Goal: Task Accomplishment & Management: Use online tool/utility

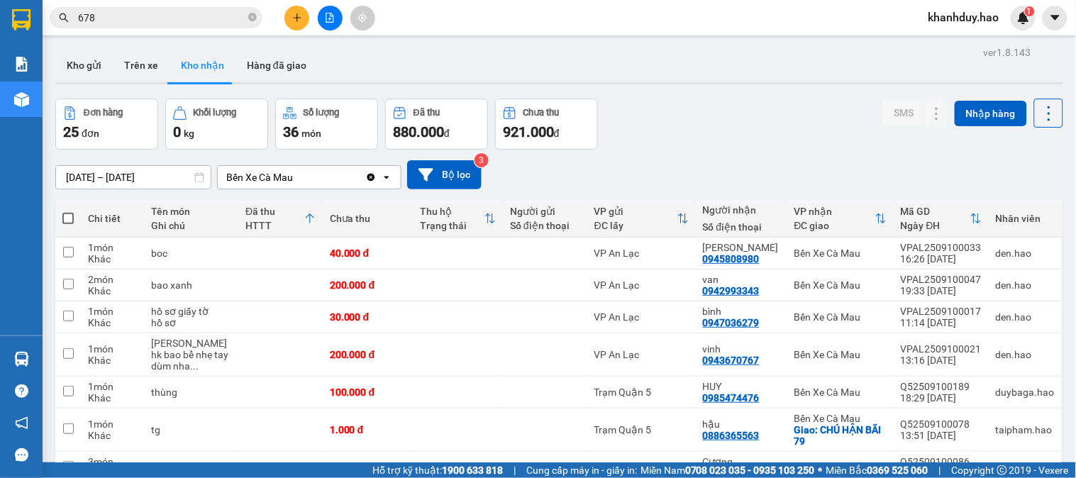
scroll to position [157, 0]
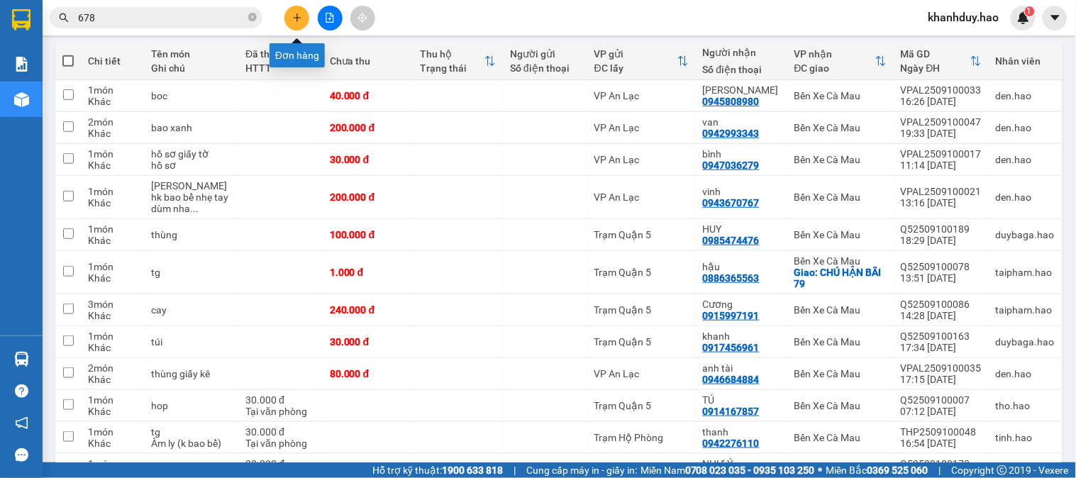
click at [292, 14] on icon "plus" at bounding box center [297, 18] width 10 height 10
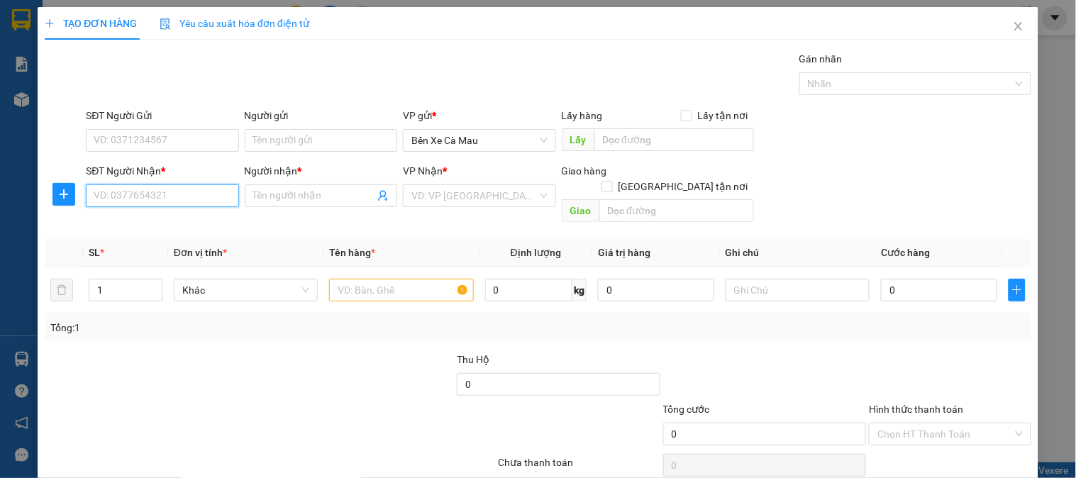
click at [167, 199] on input "SĐT Người Nhận *" at bounding box center [162, 195] width 153 height 23
drag, startPoint x: 180, startPoint y: 218, endPoint x: 201, endPoint y: 218, distance: 21.3
click at [185, 218] on div "0942428942 - phong" at bounding box center [161, 224] width 134 height 16
type input "0942428942"
type input "phong"
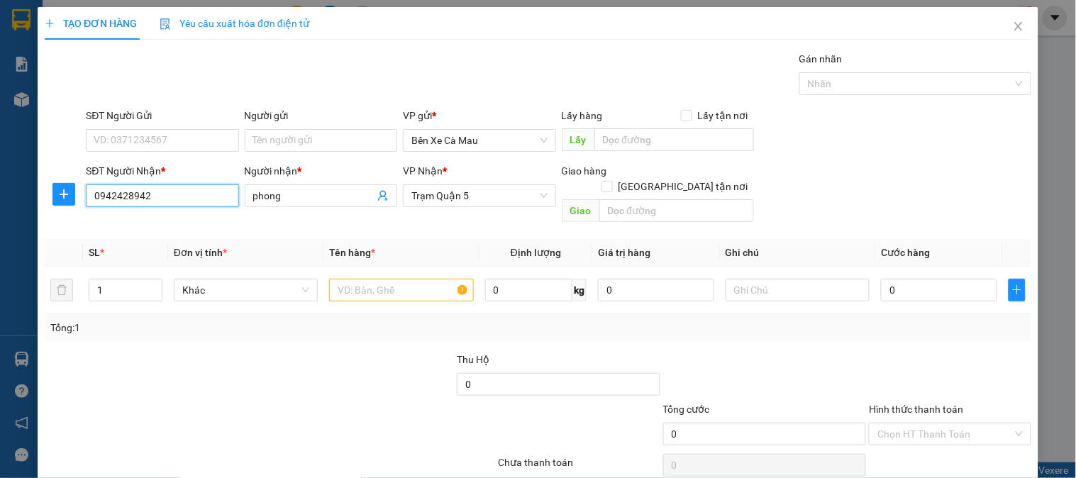
type input "40.000"
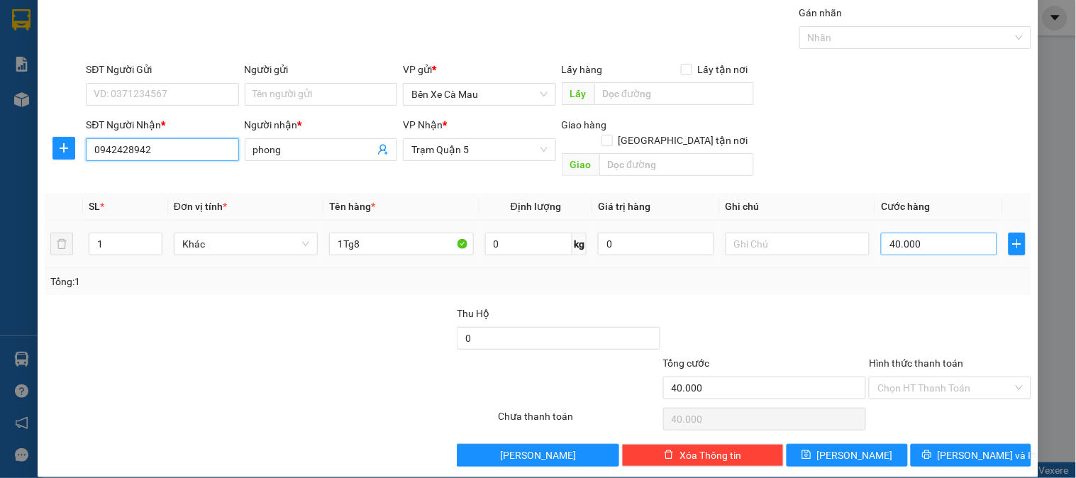
type input "0942428942"
click at [934, 241] on div "40.000" at bounding box center [939, 244] width 116 height 28
drag, startPoint x: 941, startPoint y: 202, endPoint x: 931, endPoint y: 246, distance: 44.9
click at [941, 204] on table "SL * Đơn vị tính * Tên hàng * Định lượng Giá trị hàng Ghi chú Cước hàng 1 Khác …" at bounding box center [538, 230] width 987 height 75
click at [931, 246] on td "40.000" at bounding box center [939, 245] width 128 height 48
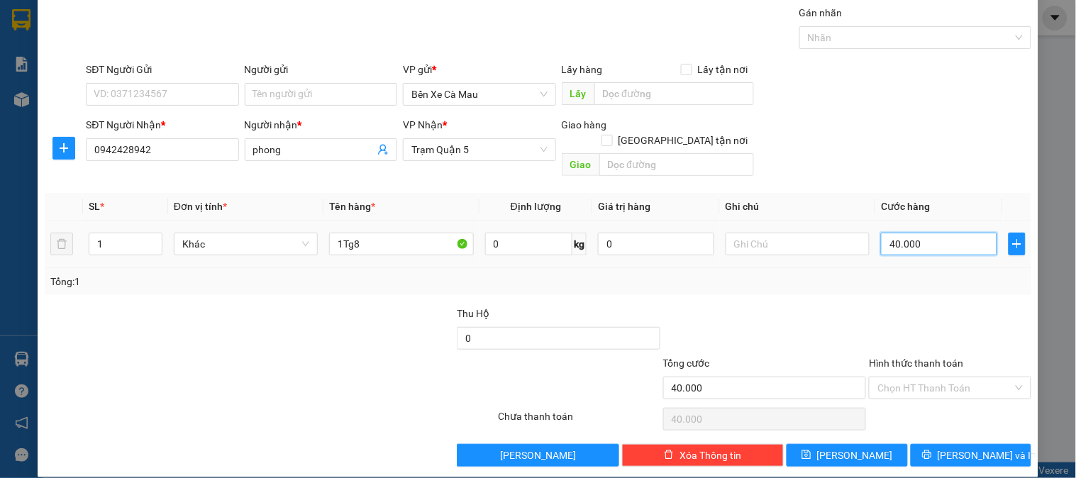
click at [946, 233] on input "40.000" at bounding box center [939, 244] width 116 height 23
type input "0"
type input "3"
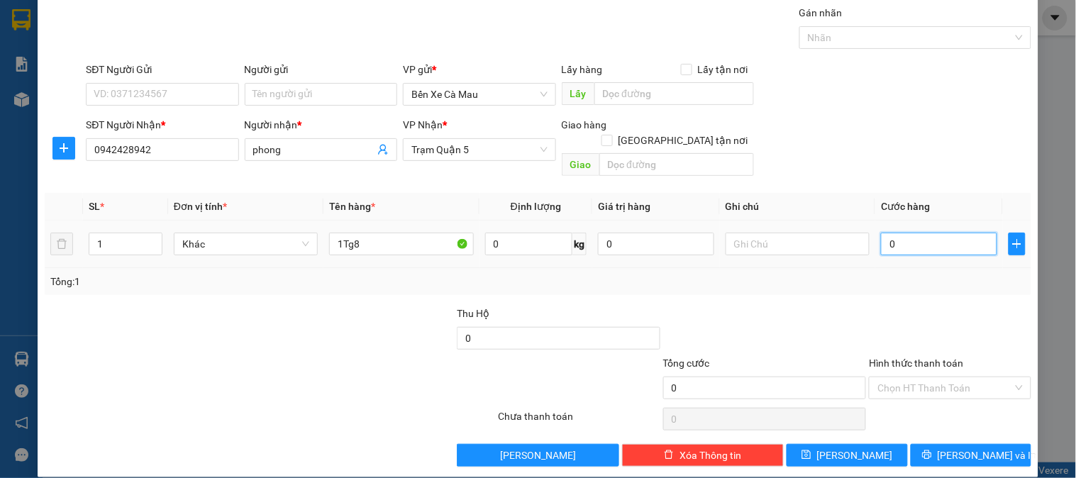
type input "3"
type input "003"
type input "30"
type input "0.030"
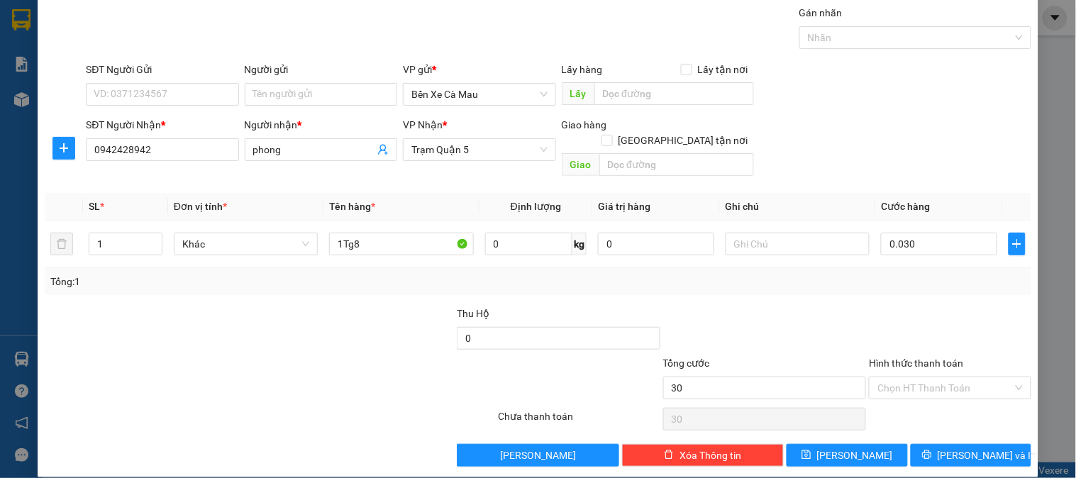
click at [946, 149] on div "SĐT Người Nhận * 0942428942 Người nhận * phong VP Nhận * Trạm Quận 5 Giao hàng …" at bounding box center [558, 149] width 951 height 65
type input "30.000"
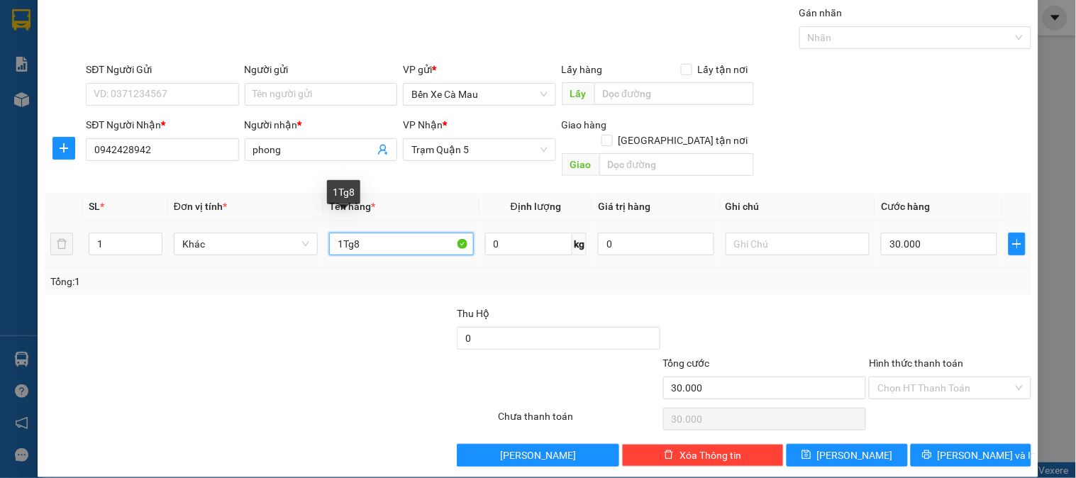
click at [419, 236] on input "1Tg8" at bounding box center [401, 244] width 144 height 23
type input "1TgY"
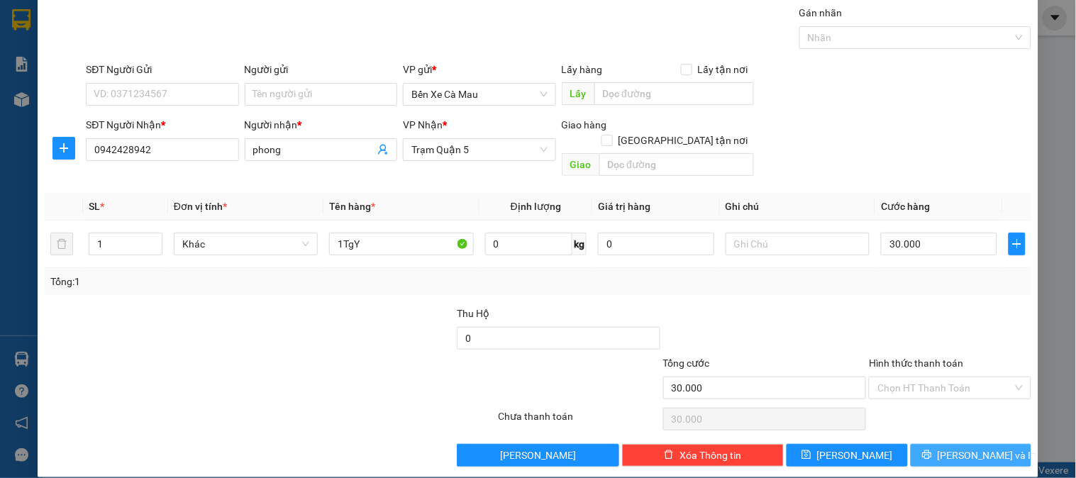
click at [977, 444] on button "[PERSON_NAME] và In" at bounding box center [971, 455] width 121 height 23
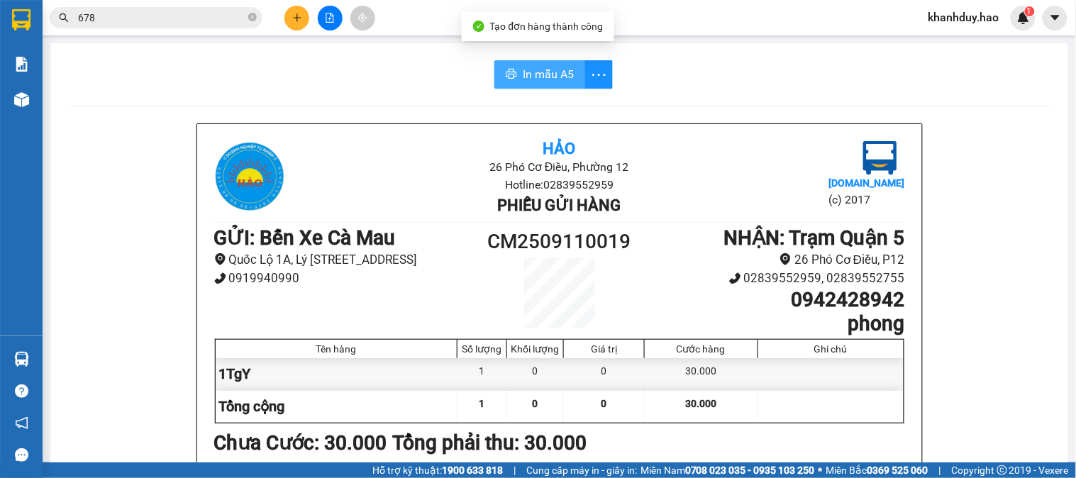
click at [559, 65] on button "In mẫu A5" at bounding box center [539, 74] width 91 height 28
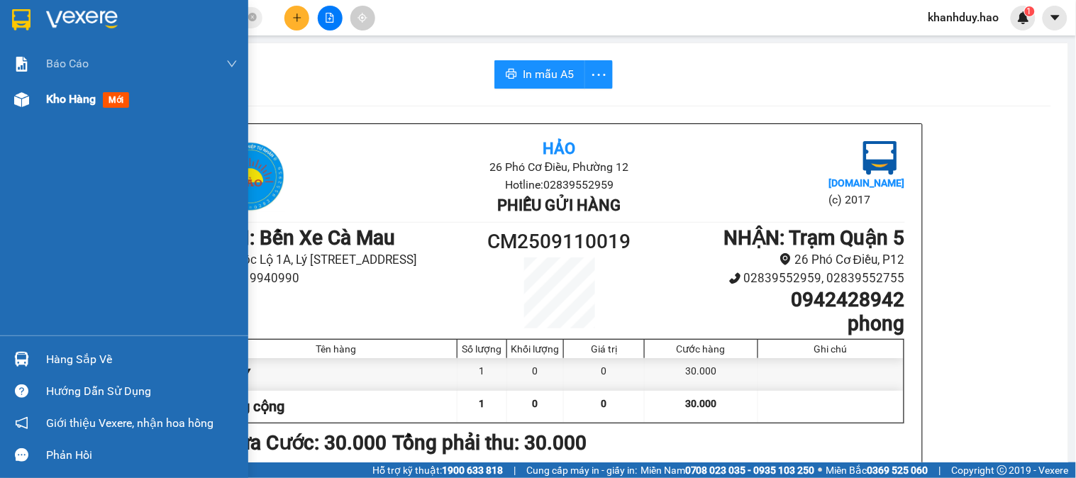
click at [46, 116] on div "Kho hàng mới" at bounding box center [142, 99] width 192 height 35
click at [57, 106] on span "Kho hàng" at bounding box center [71, 98] width 50 height 13
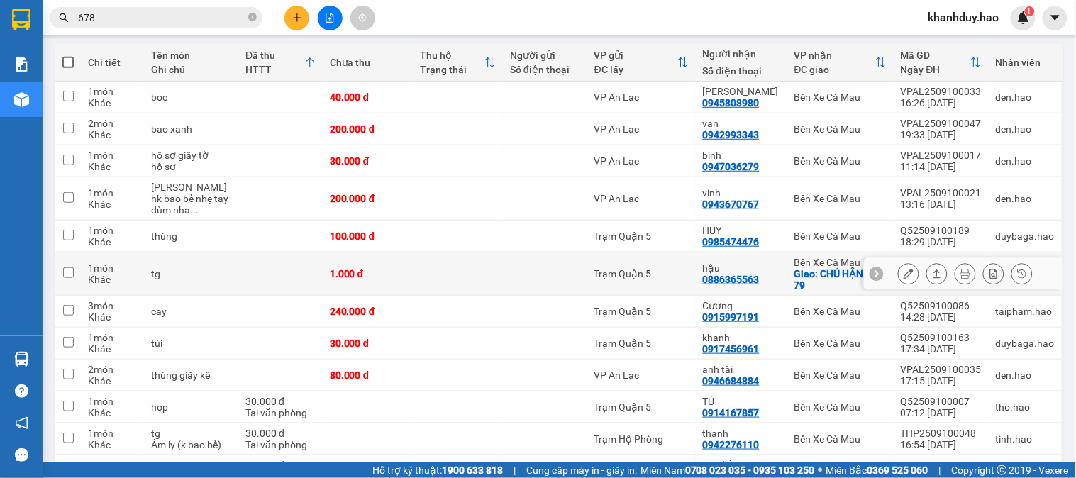
scroll to position [157, 0]
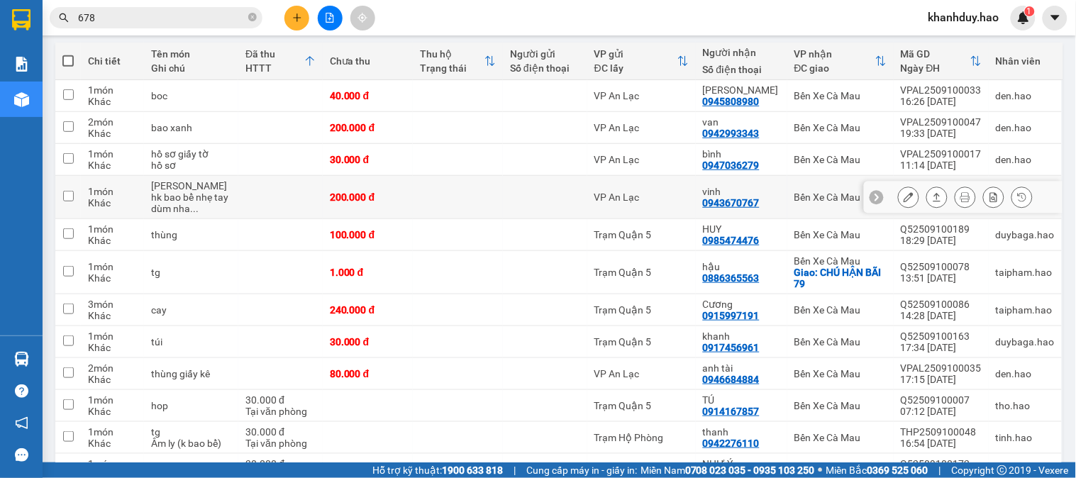
click at [932, 194] on icon at bounding box center [937, 197] width 10 height 10
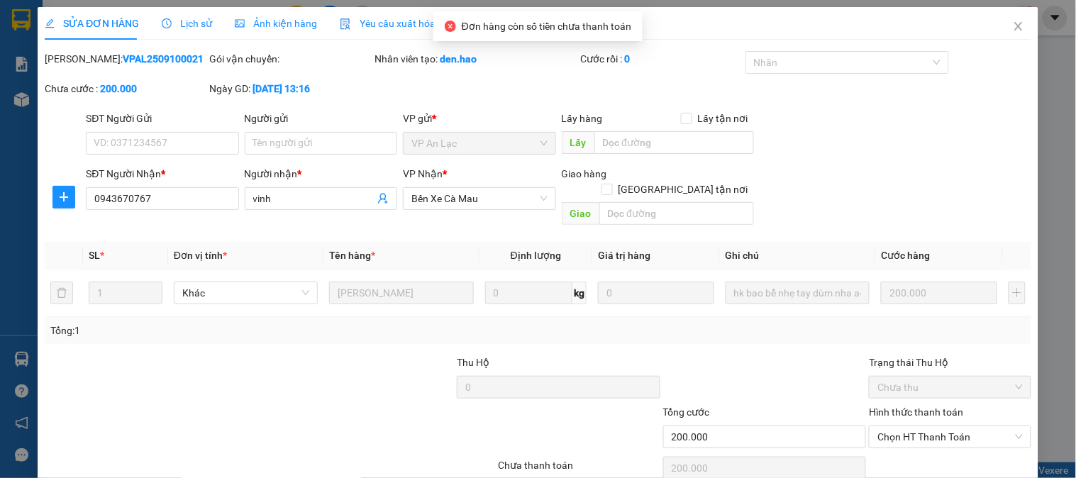
type input "0943670767"
type input "vinh"
type input "200.000"
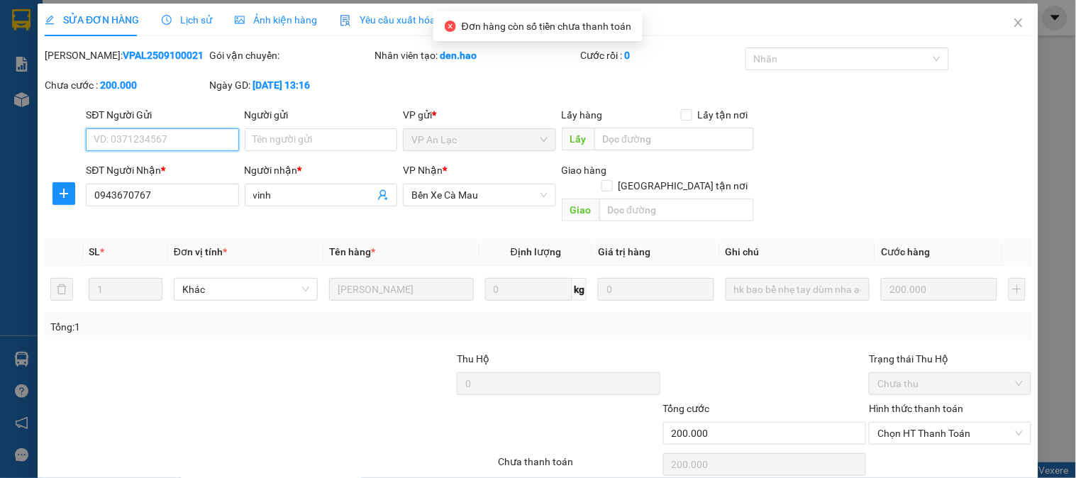
scroll to position [50, 0]
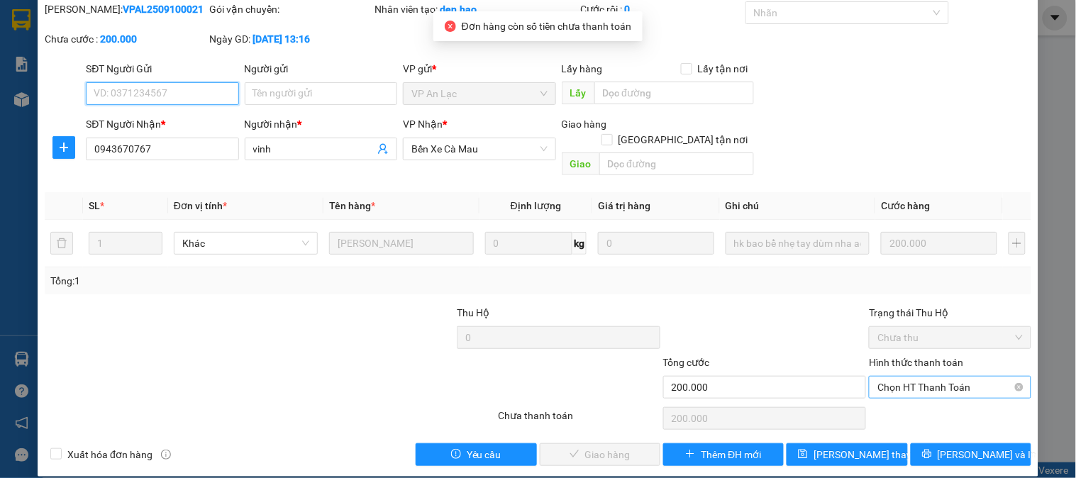
click at [944, 381] on span "Chọn HT Thanh Toán" at bounding box center [950, 387] width 145 height 21
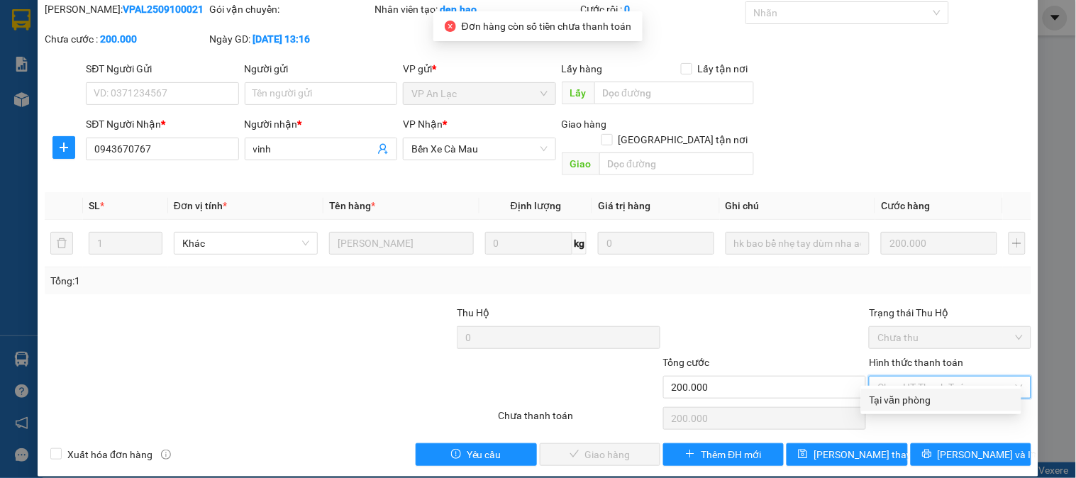
click at [917, 409] on div "Tại văn phòng" at bounding box center [941, 400] width 160 height 23
type input "0"
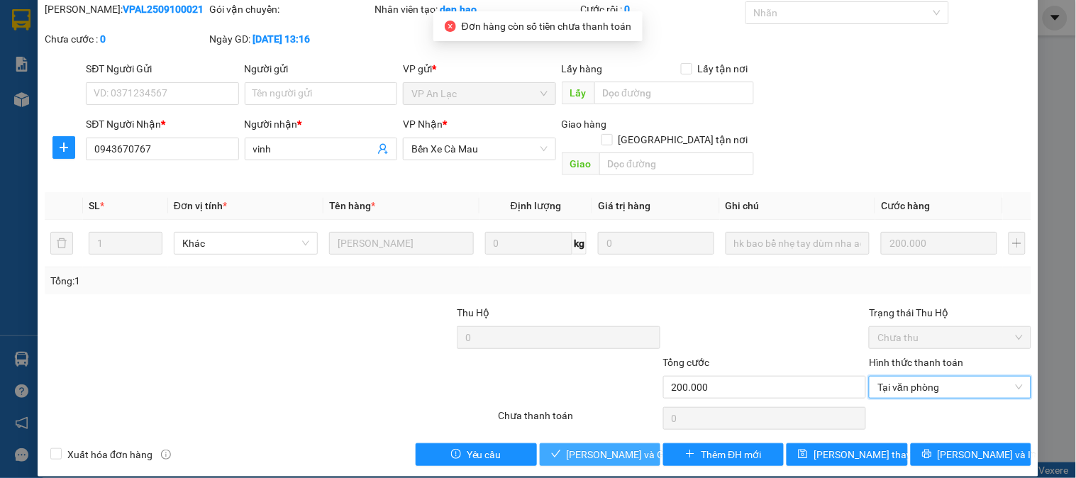
click at [629, 447] on span "[PERSON_NAME] và Giao hàng" at bounding box center [635, 455] width 136 height 16
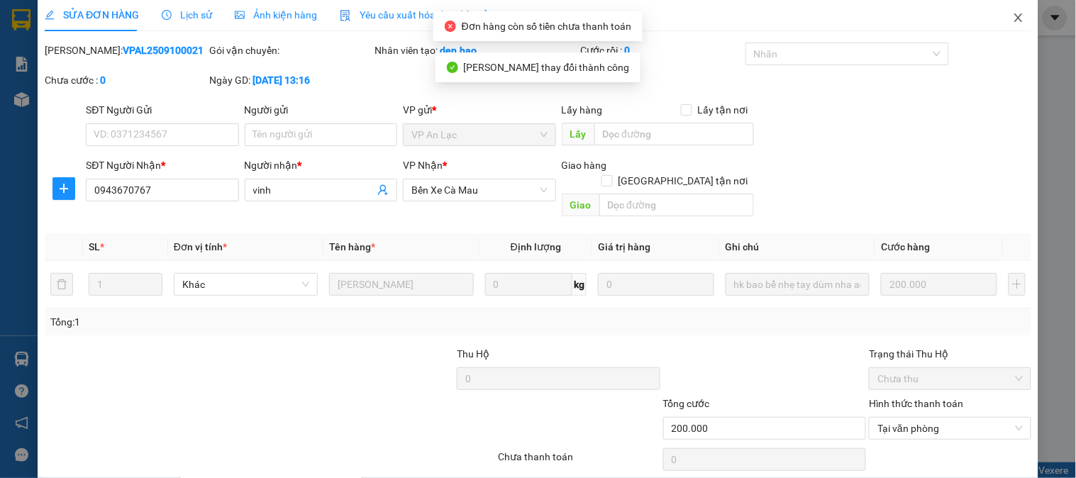
scroll to position [0, 0]
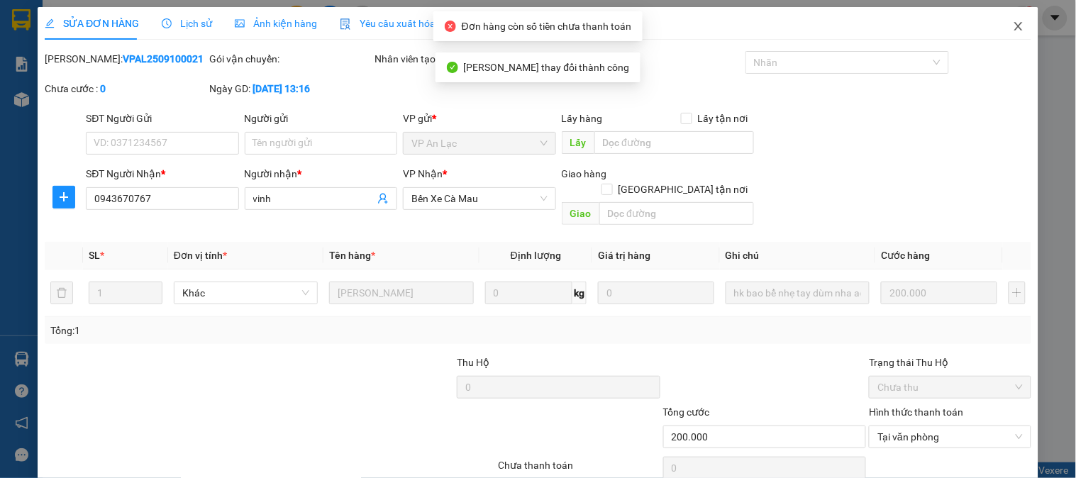
click at [1011, 38] on span "Close" at bounding box center [1019, 27] width 40 height 40
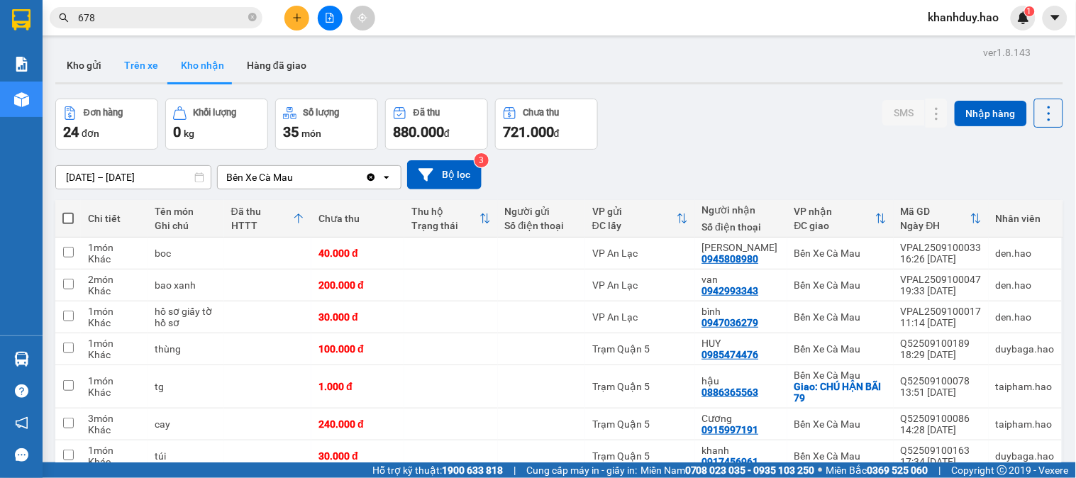
click at [137, 76] on button "Trên xe" at bounding box center [141, 65] width 57 height 34
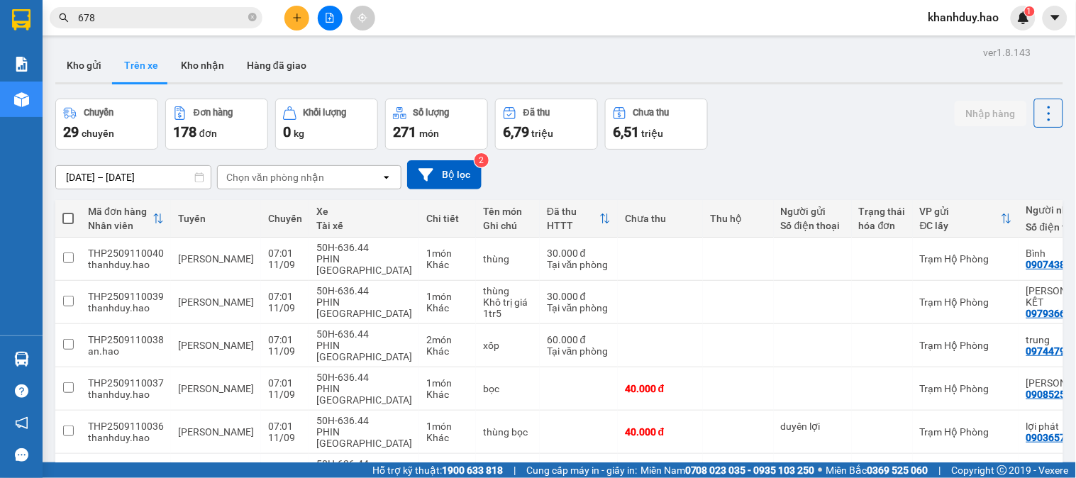
click at [287, 166] on div "Chọn văn phòng nhận" at bounding box center [299, 177] width 163 height 23
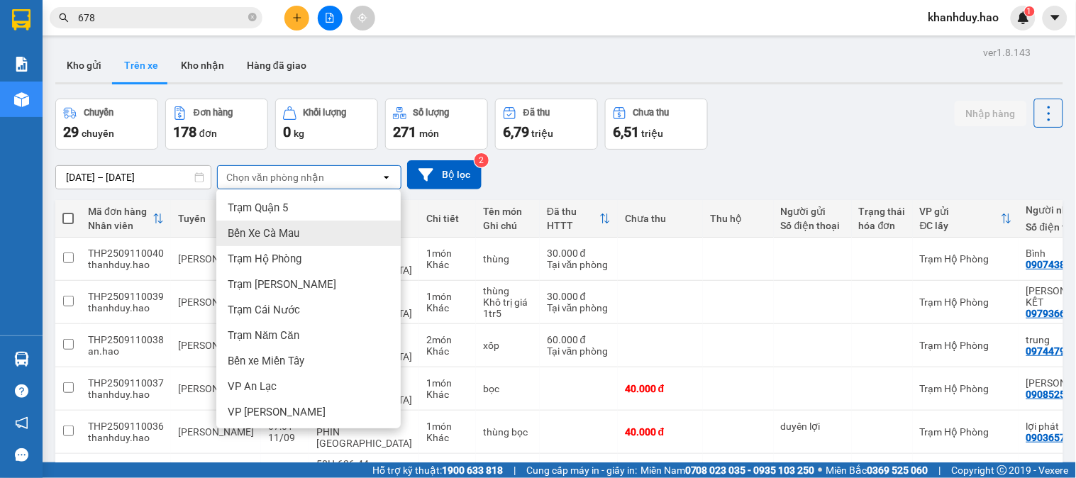
click at [282, 236] on span "Bến Xe Cà Mau" at bounding box center [264, 233] width 72 height 14
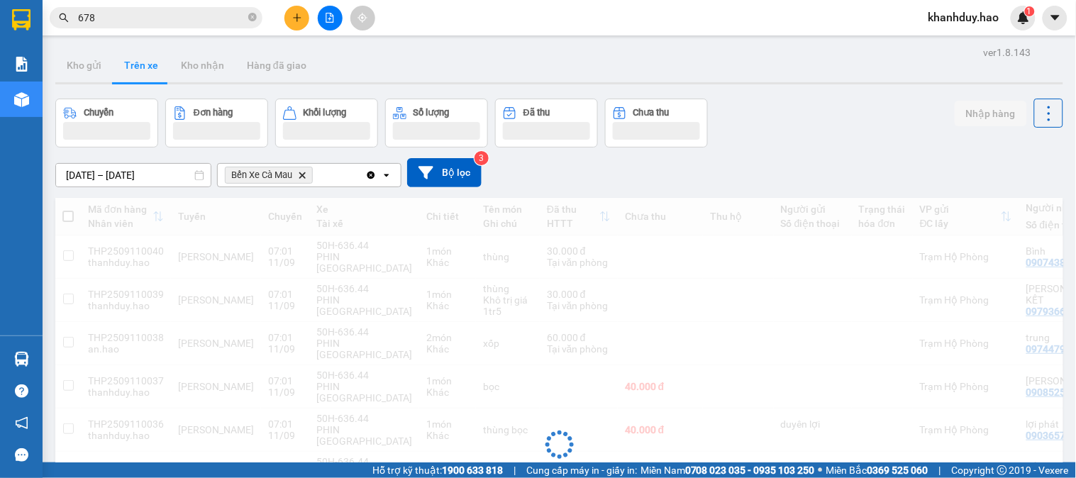
click at [175, 176] on input "[DATE] – [DATE]" at bounding box center [133, 175] width 155 height 23
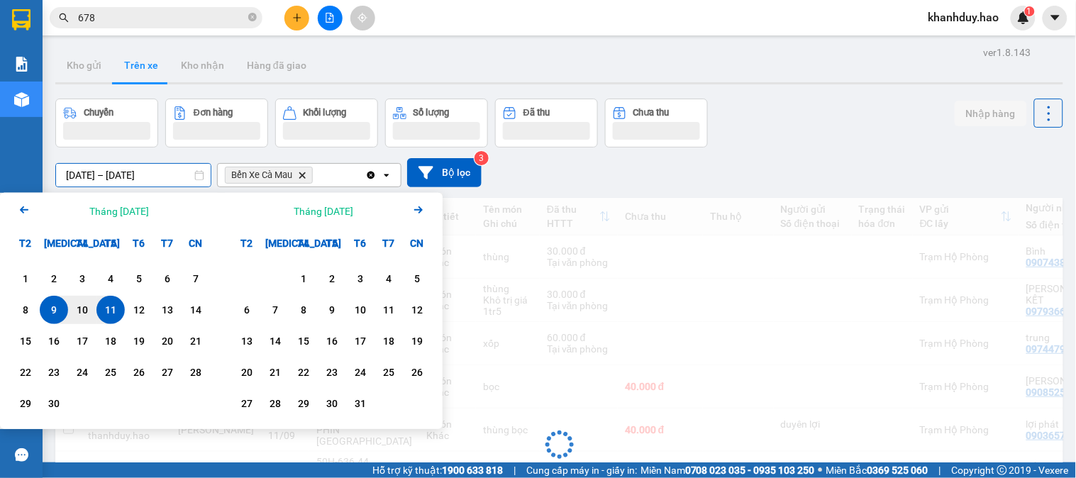
click at [110, 314] on div "11" at bounding box center [111, 309] width 20 height 17
type input "[DATE] – [DATE]"
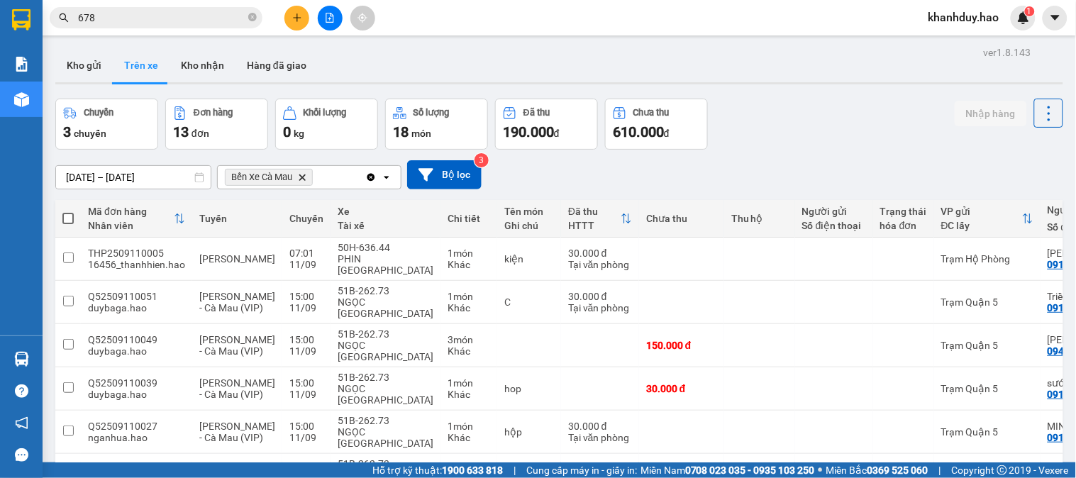
scroll to position [261, 0]
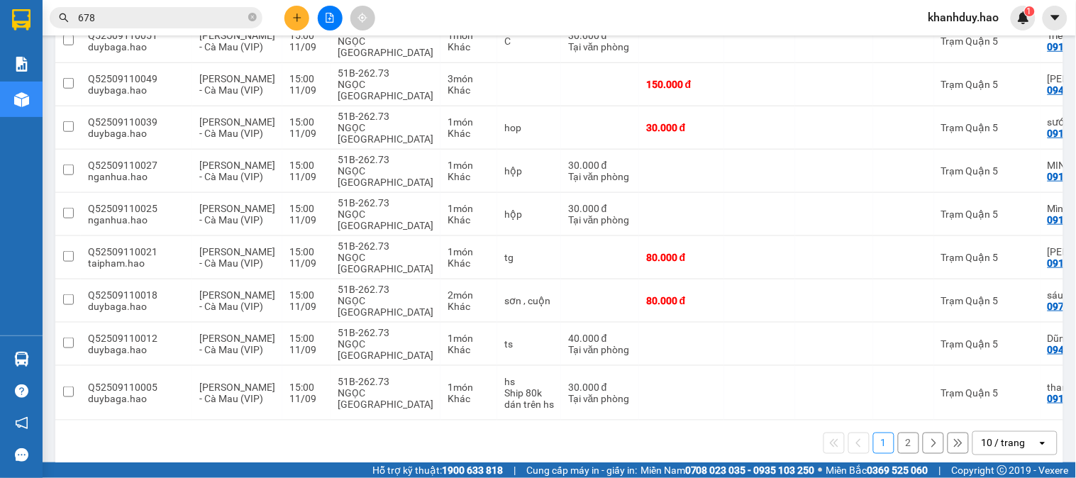
click at [1055, 436] on div "ver 1.8.143 Kho gửi Trên xe Kho nhận Hàng đã giao Chuyến 3 chuyến Đơn hàng 13 đ…" at bounding box center [559, 127] width 1019 height 690
click at [993, 421] on div "1 2 10 / trang open" at bounding box center [559, 443] width 1008 height 45
click at [1004, 432] on div "10 / trang" at bounding box center [1005, 443] width 64 height 23
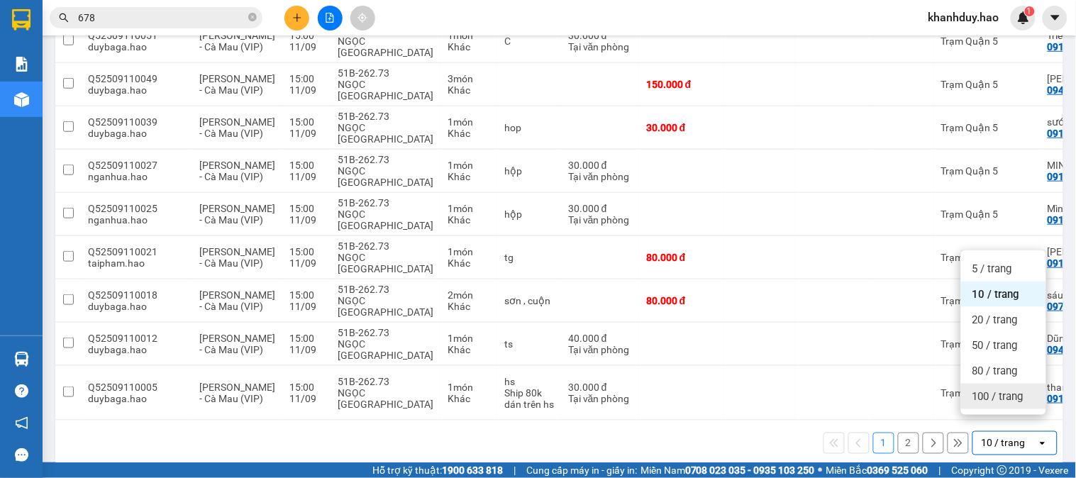
click at [1004, 389] on span "100 / trang" at bounding box center [998, 396] width 51 height 14
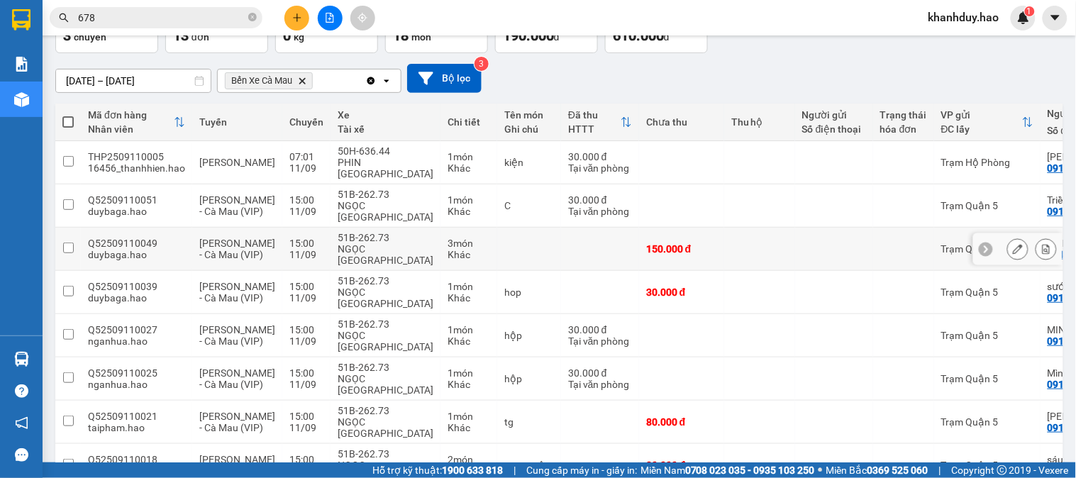
scroll to position [0, 0]
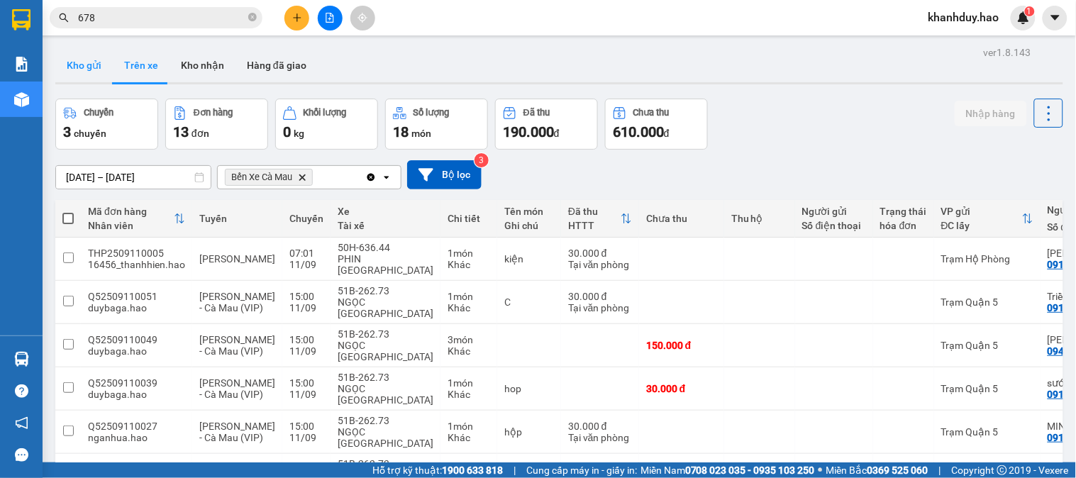
click at [89, 65] on button "Kho gửi" at bounding box center [83, 65] width 57 height 34
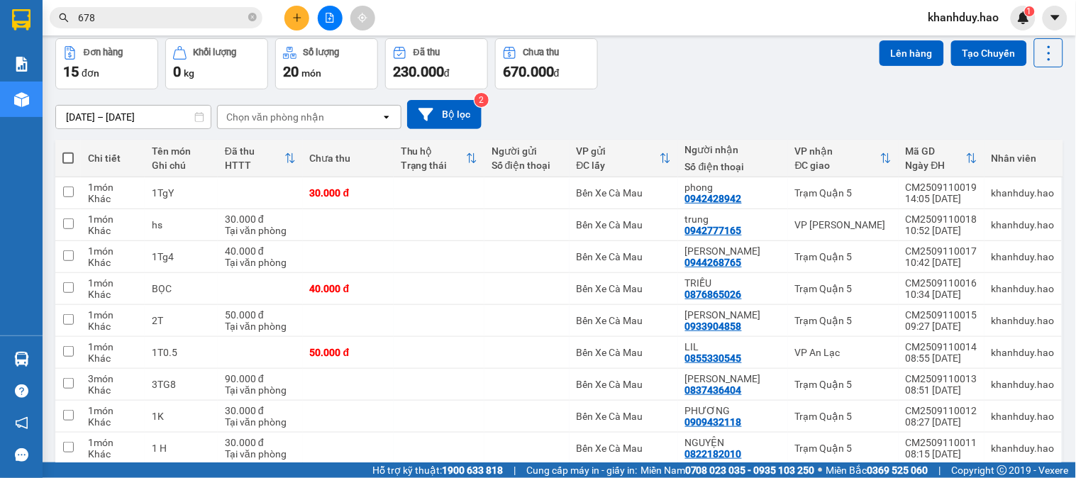
scroll to position [59, 0]
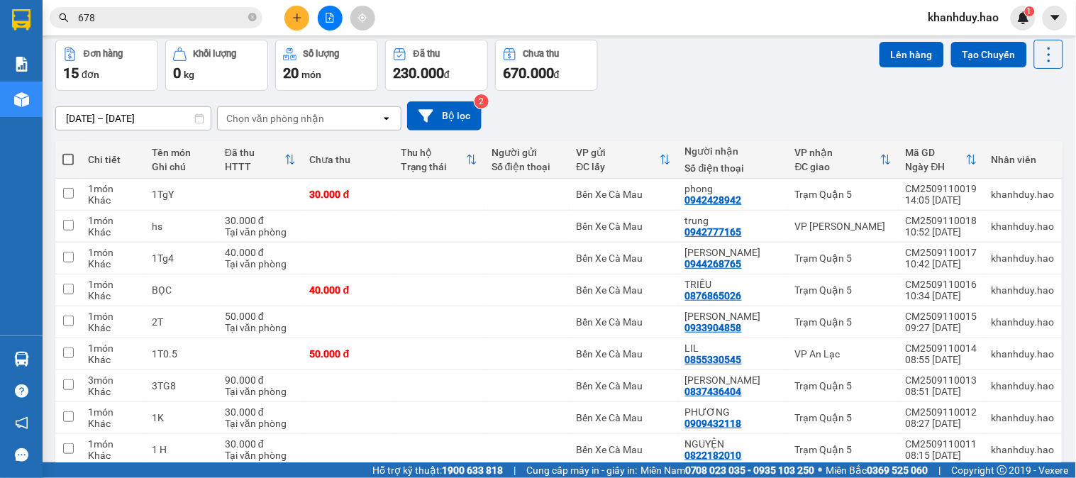
click at [67, 167] on th at bounding box center [68, 160] width 26 height 38
click at [71, 157] on span at bounding box center [67, 159] width 11 height 11
click at [68, 153] on input "checkbox" at bounding box center [68, 153] width 0 height 0
checkbox input "true"
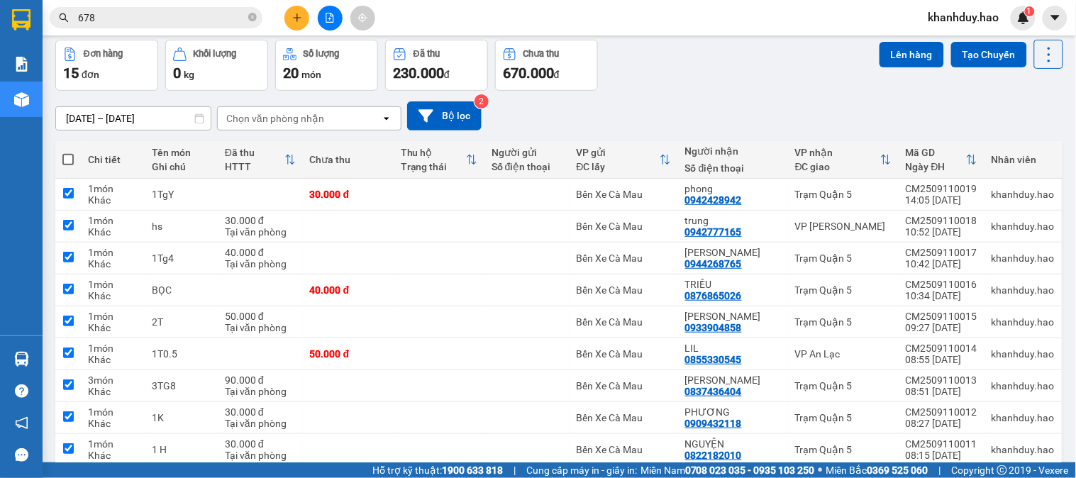
checkbox input "true"
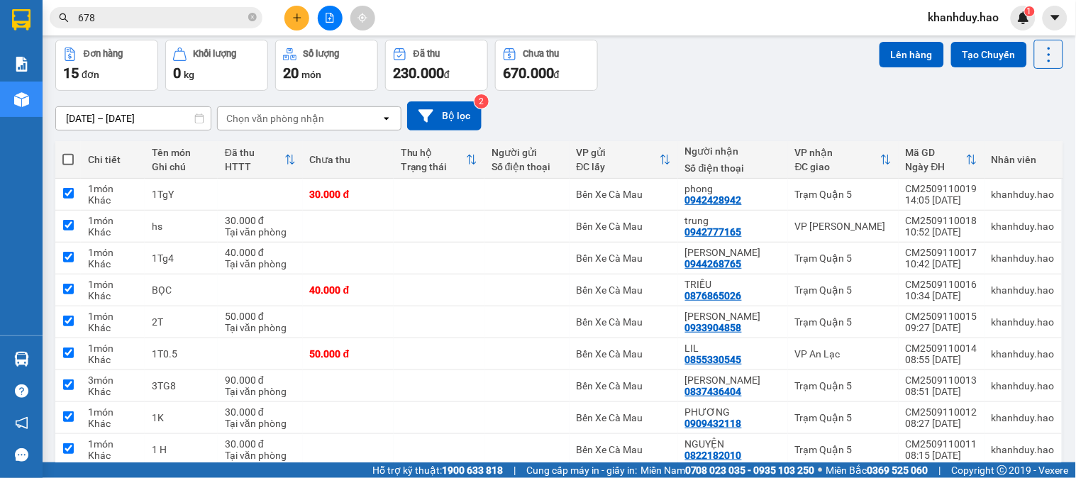
checkbox input "true"
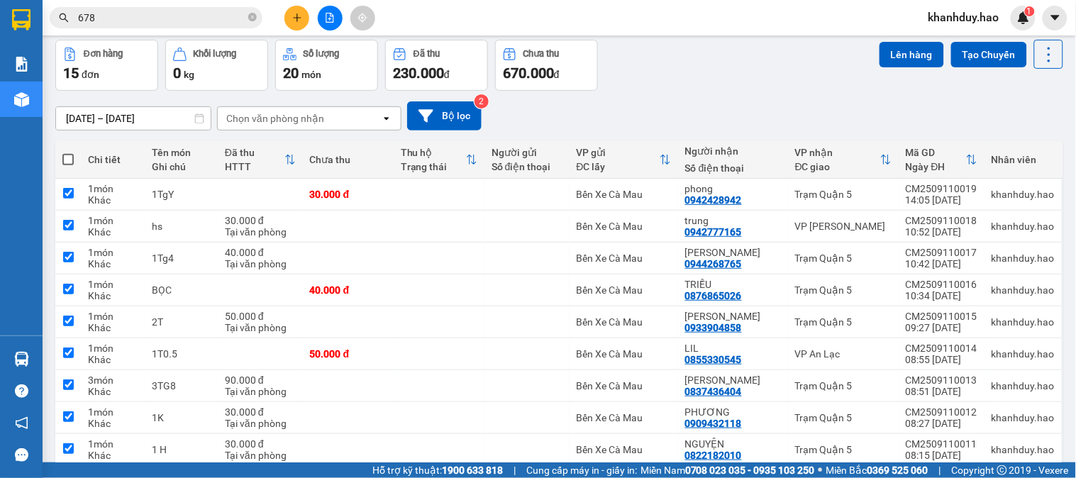
checkbox input "true"
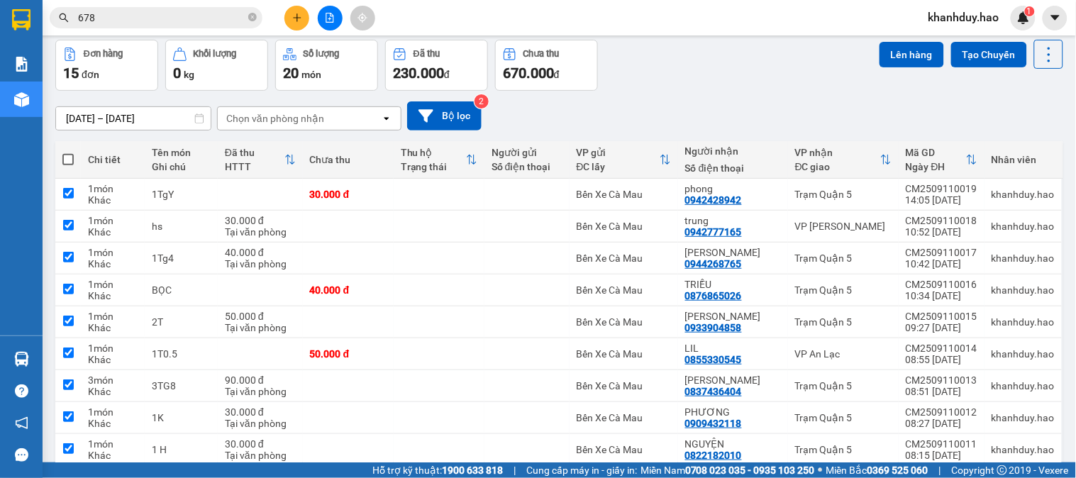
checkbox input "true"
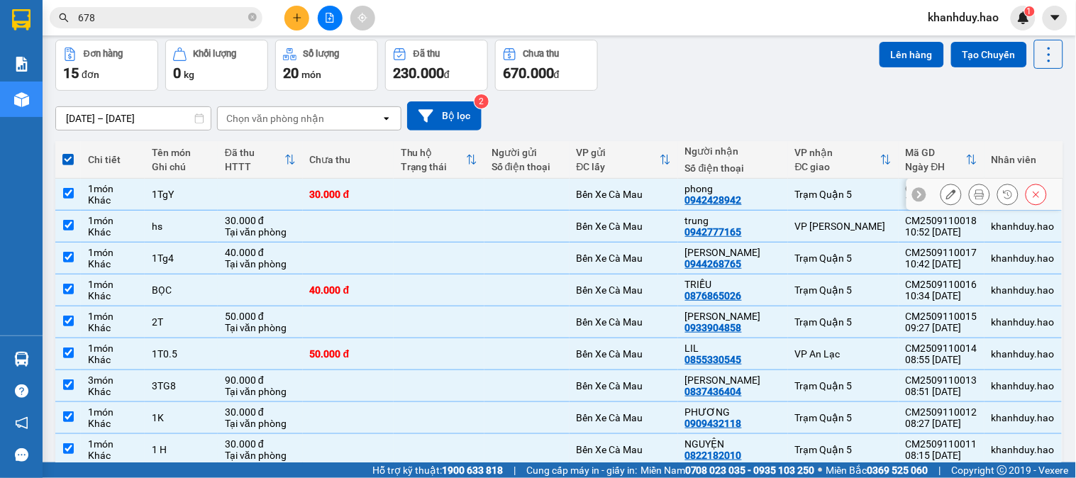
click at [353, 186] on td "30.000 đ" at bounding box center [348, 195] width 91 height 32
checkbox input "false"
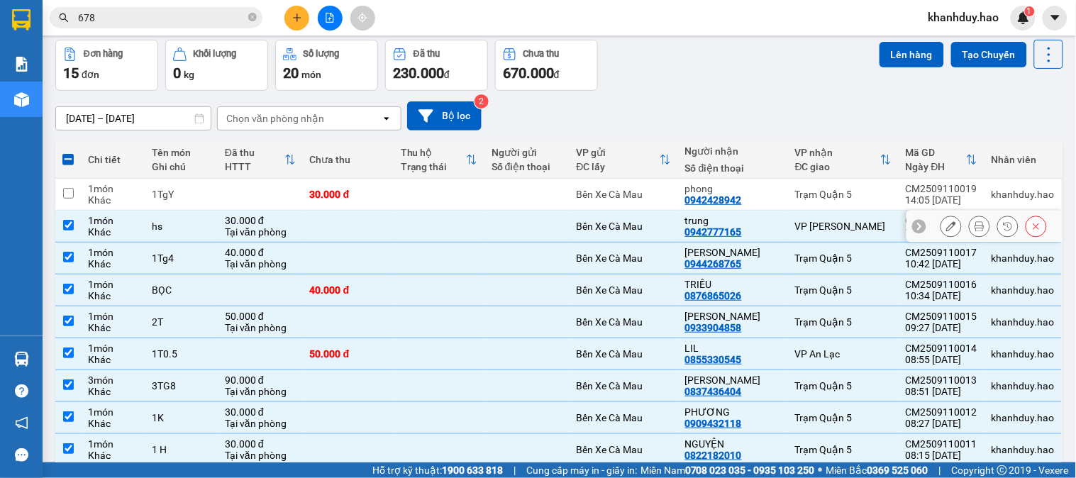
click at [436, 228] on td at bounding box center [439, 227] width 91 height 32
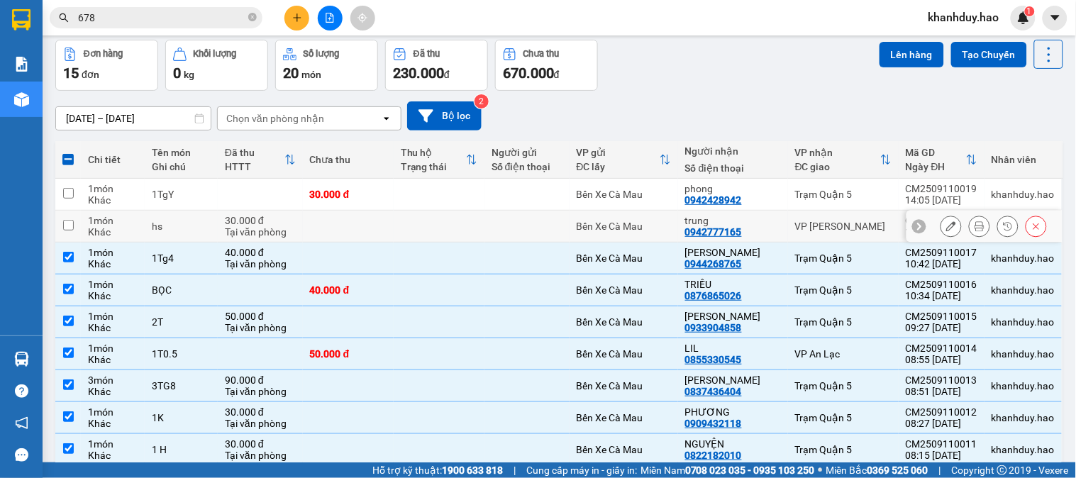
click at [438, 228] on td at bounding box center [439, 227] width 91 height 32
checkbox input "true"
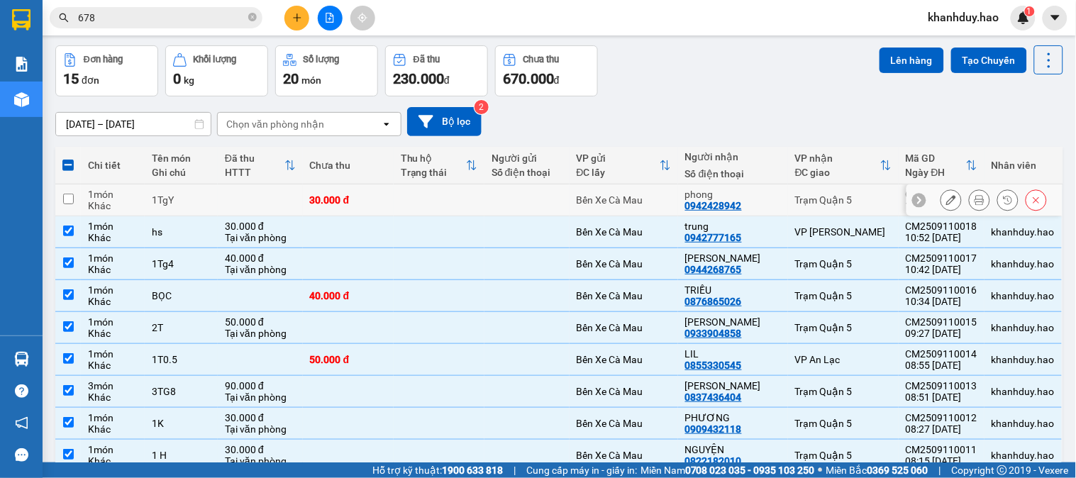
scroll to position [0, 0]
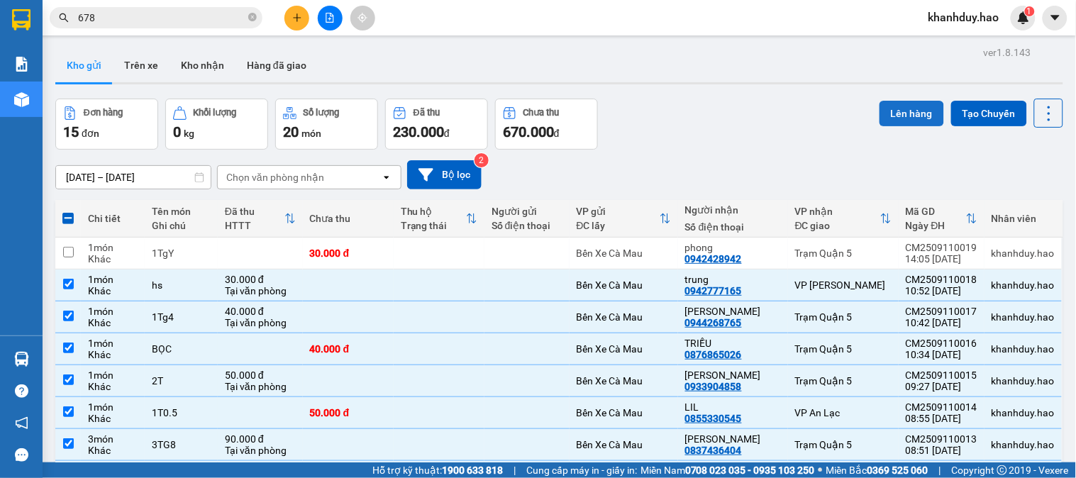
click at [913, 115] on button "Lên hàng" at bounding box center [912, 114] width 65 height 26
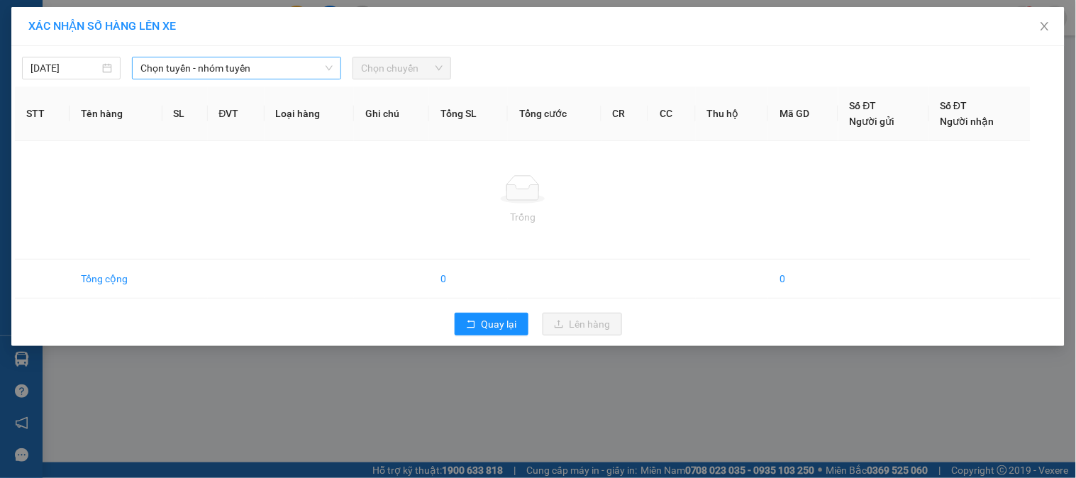
click at [223, 67] on span "Chọn tuyến - nhóm tuyến" at bounding box center [236, 67] width 192 height 21
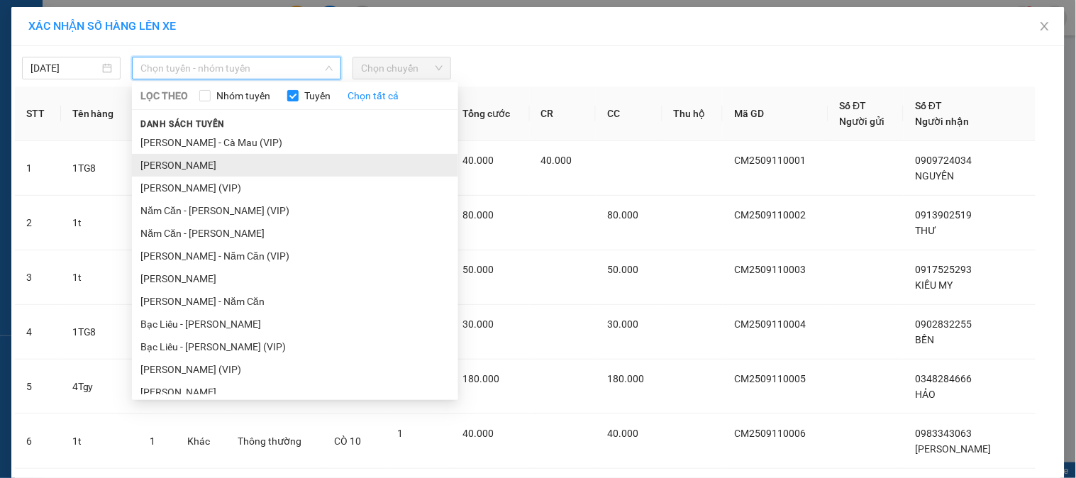
click at [204, 161] on li "[PERSON_NAME]" at bounding box center [295, 165] width 326 height 23
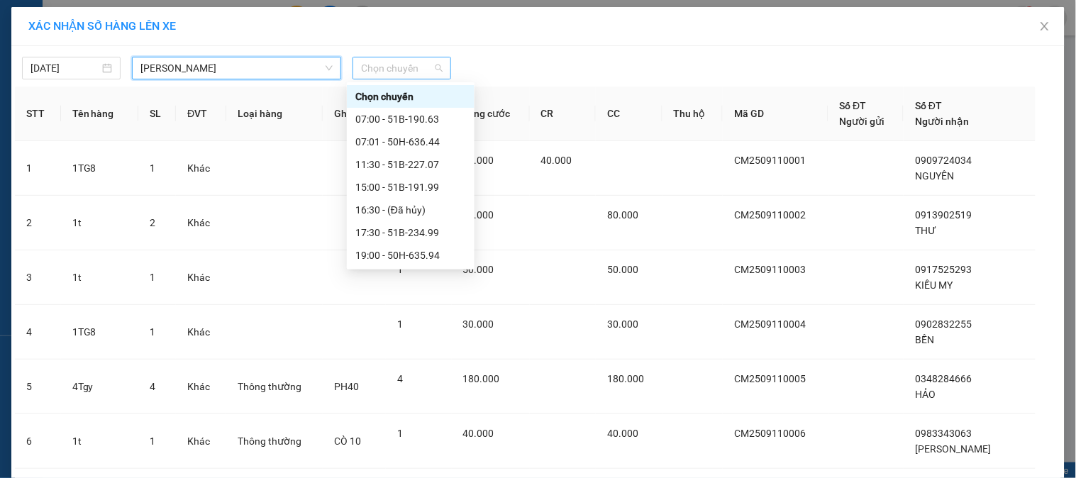
click at [416, 62] on span "Chọn chuyến" at bounding box center [402, 67] width 82 height 21
click at [416, 121] on div "07:00 - 51B-190.63" at bounding box center [410, 119] width 111 height 16
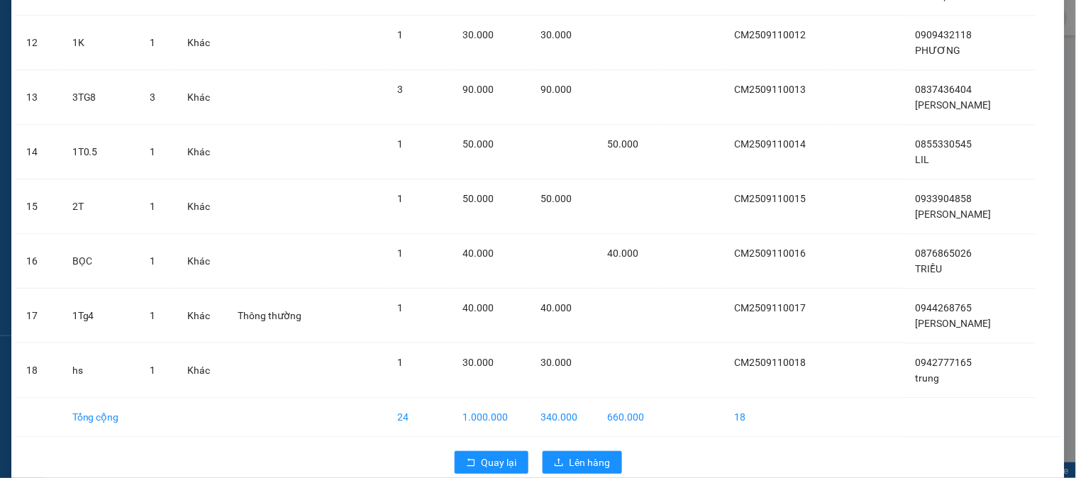
scroll to position [759, 0]
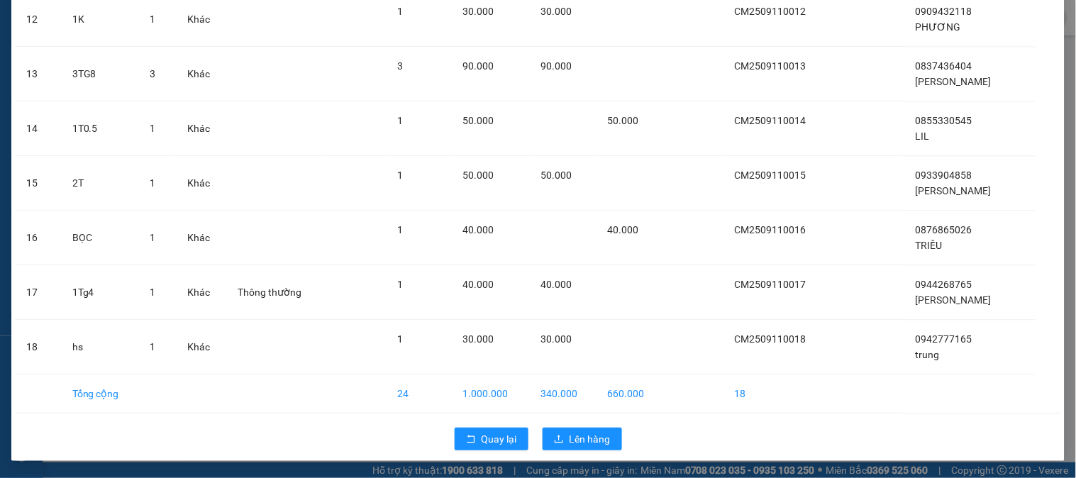
click at [584, 453] on div "Quay lại Lên hàng" at bounding box center [538, 439] width 1046 height 37
click at [580, 448] on button "Lên hàng" at bounding box center [582, 439] width 79 height 23
